Goal: Task Accomplishment & Management: Manage account settings

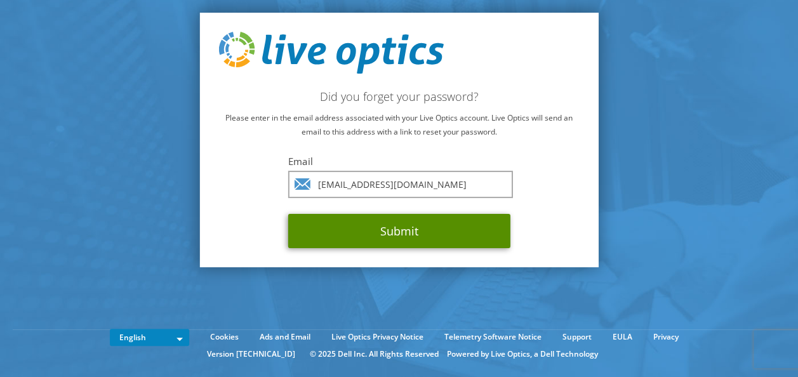
click at [398, 230] on button "Submit" at bounding box center [399, 231] width 222 height 34
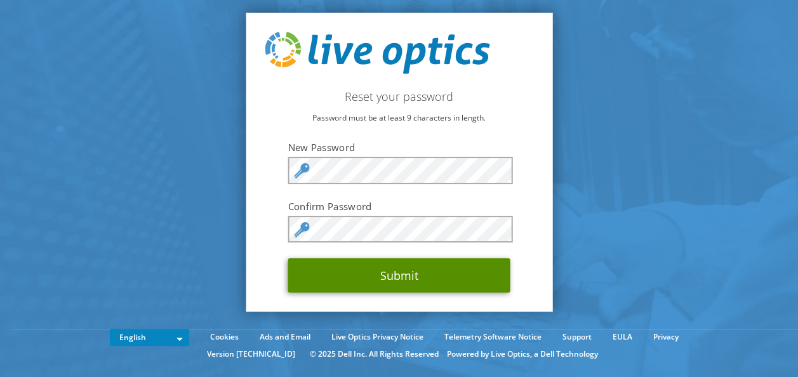
click at [403, 273] on button "Submit" at bounding box center [399, 275] width 222 height 34
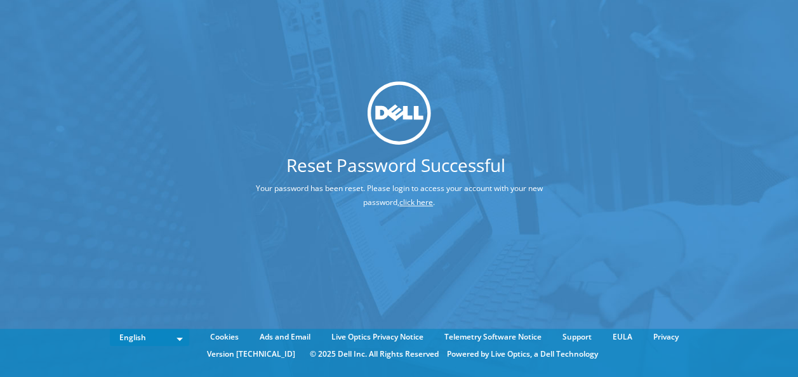
click at [416, 204] on link "click here" at bounding box center [416, 202] width 34 height 11
